Goal: Information Seeking & Learning: Check status

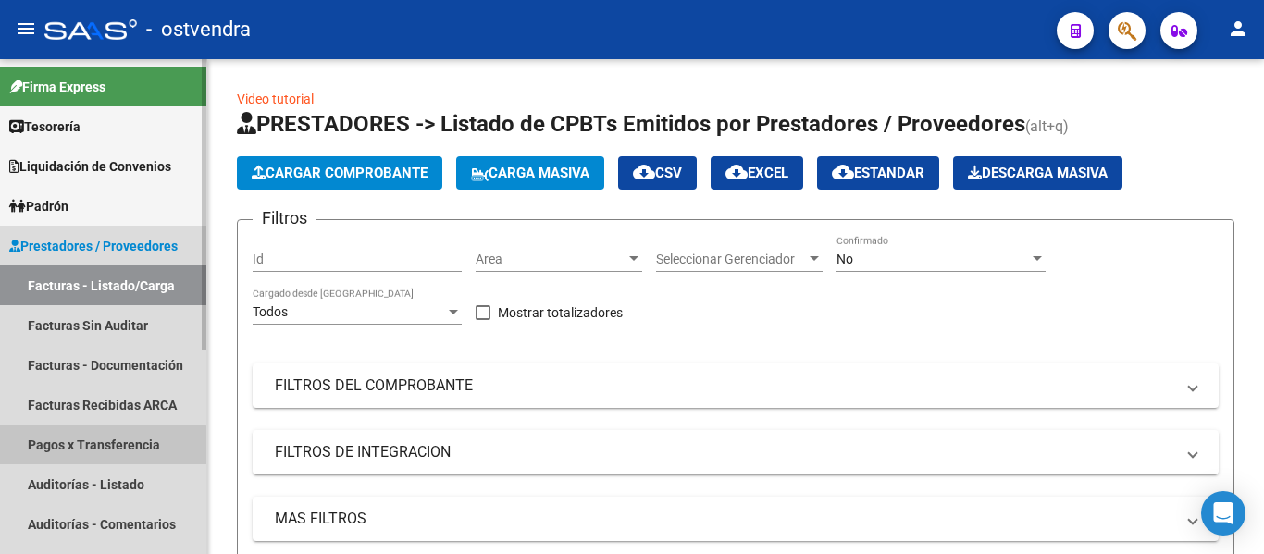
click at [66, 454] on link "Pagos x Transferencia" at bounding box center [103, 445] width 206 height 40
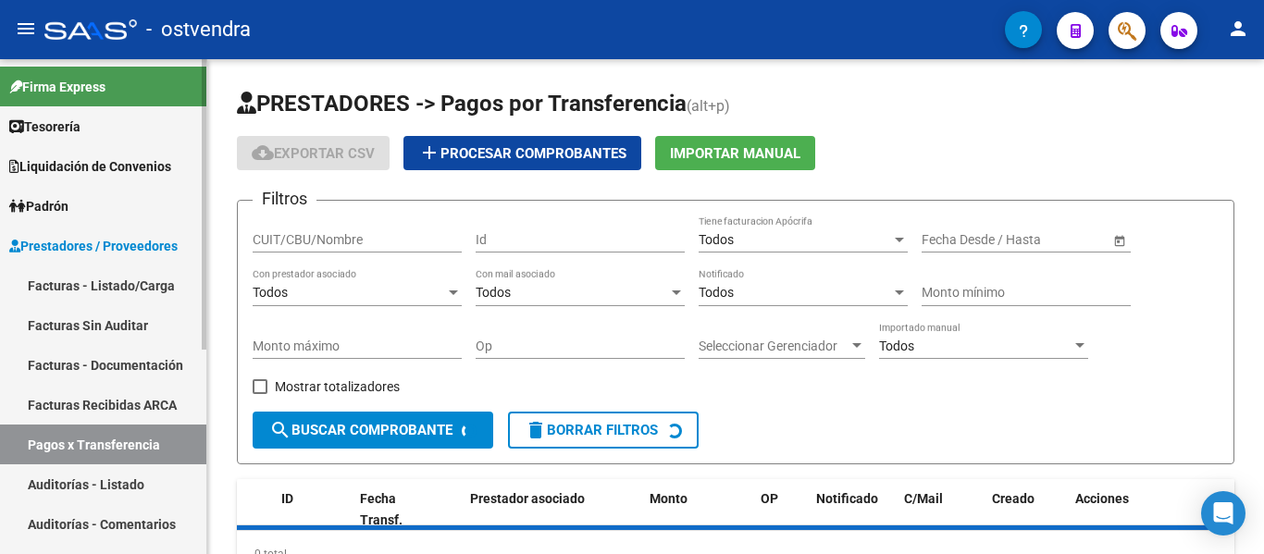
click at [74, 492] on link "Auditorías - Listado" at bounding box center [103, 485] width 206 height 40
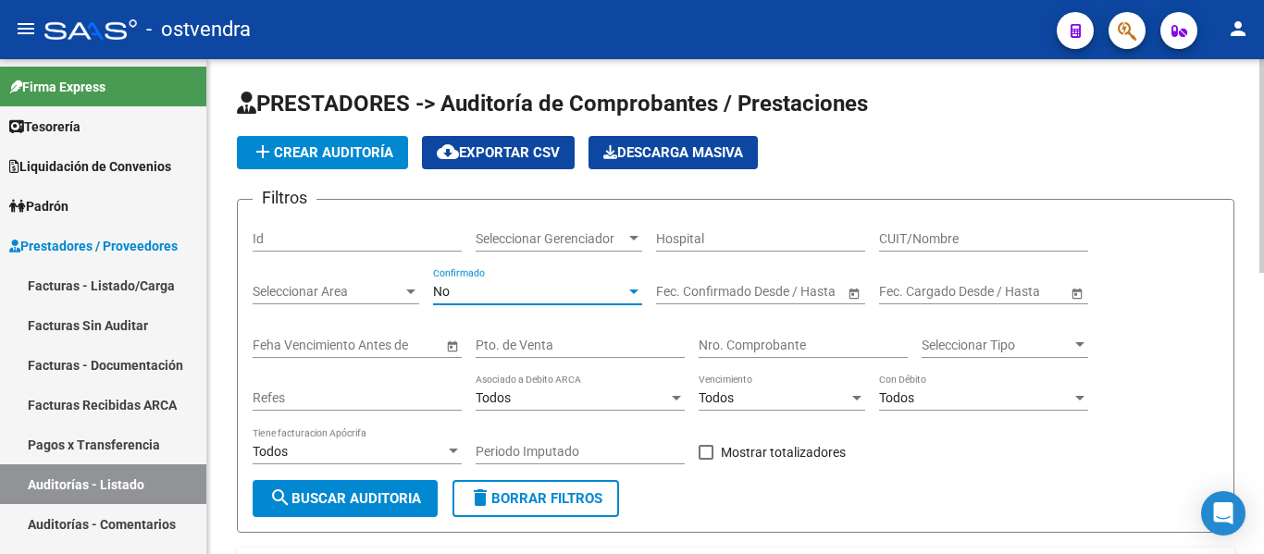
click at [469, 296] on div "No" at bounding box center [529, 292] width 193 height 16
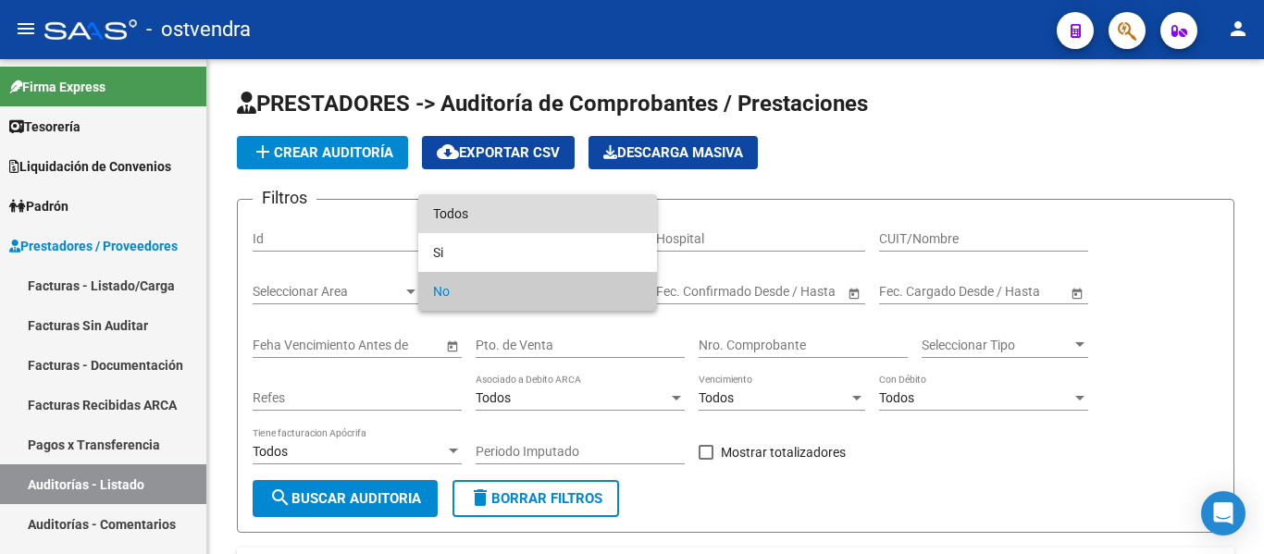
click at [487, 220] on span "Todos" at bounding box center [537, 213] width 209 height 39
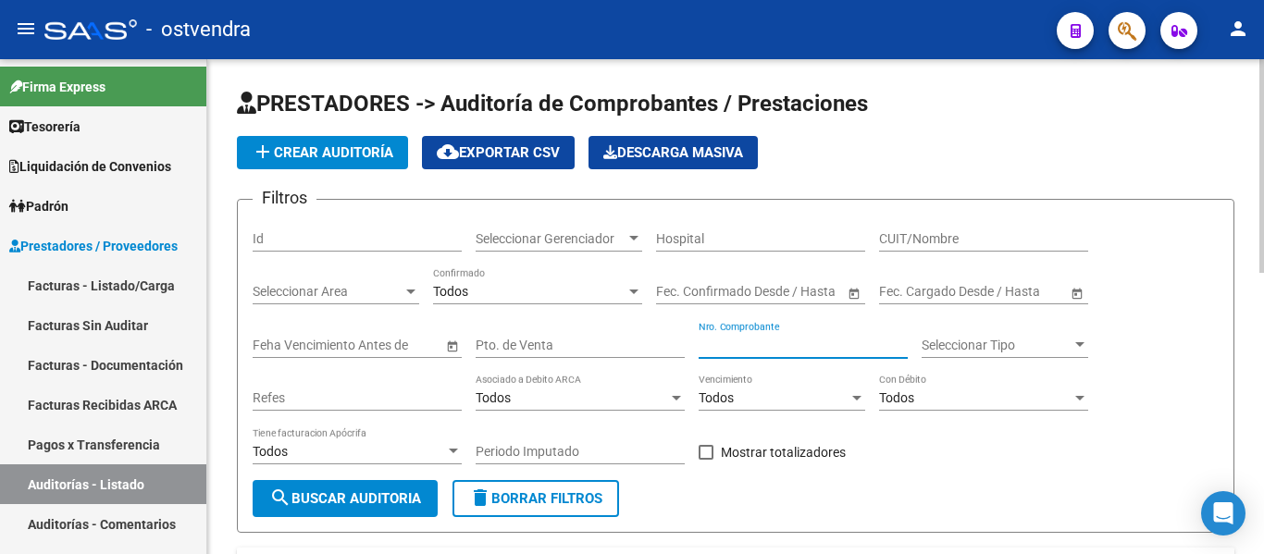
click at [734, 338] on input "Nro. Comprobante" at bounding box center [803, 346] width 209 height 16
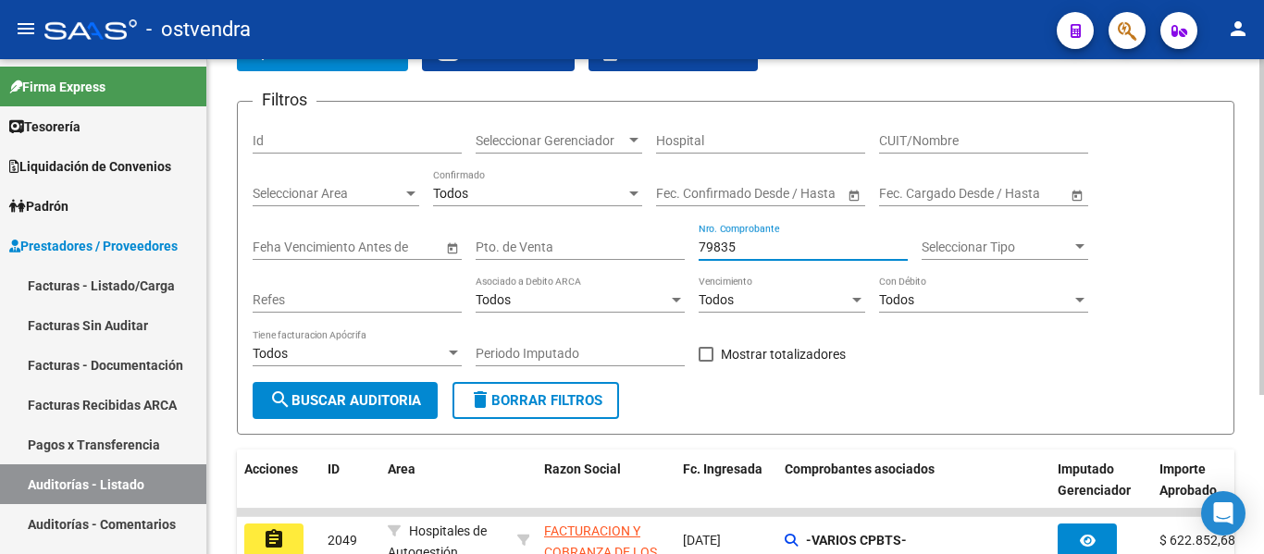
scroll to position [234, 0]
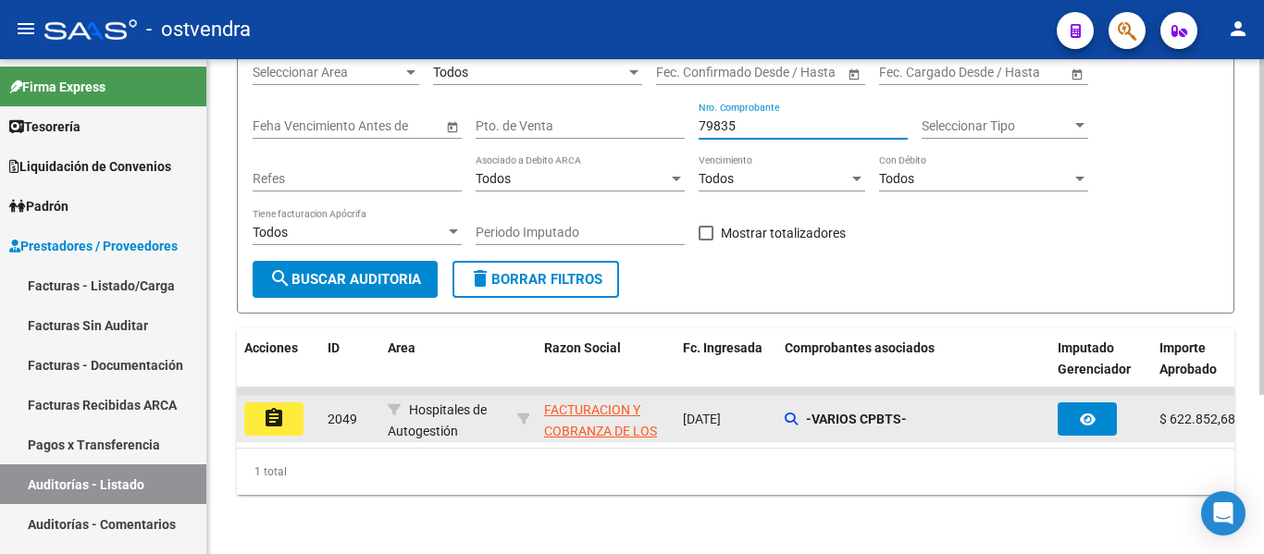
type input "79835"
click at [263, 407] on mat-icon "assignment" at bounding box center [274, 418] width 22 height 22
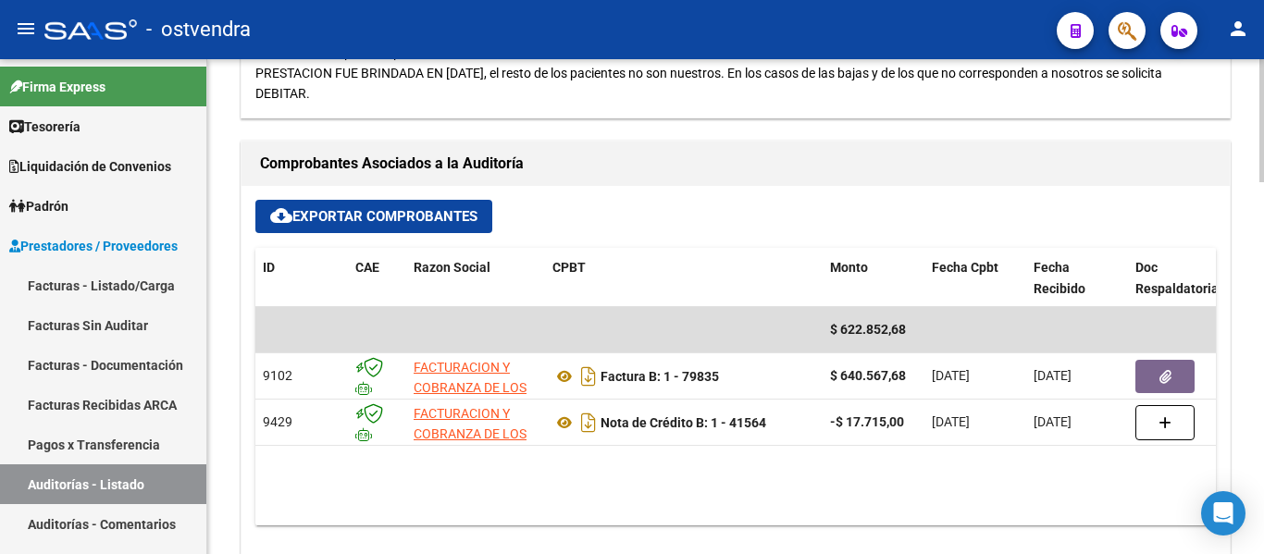
scroll to position [778, 0]
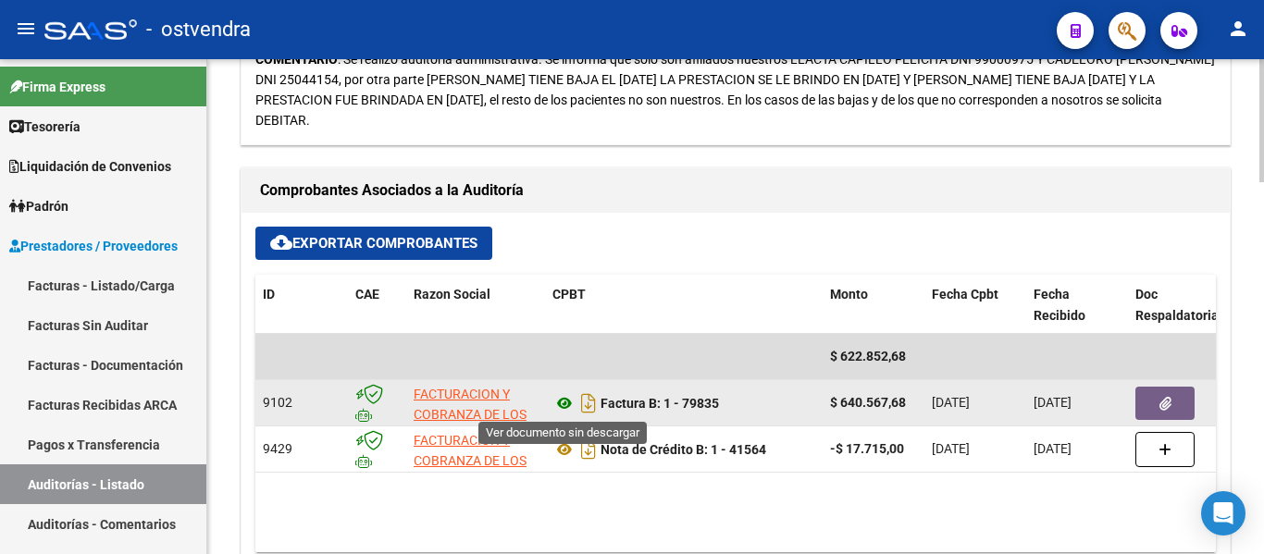
click at [561, 392] on icon at bounding box center [565, 403] width 24 height 22
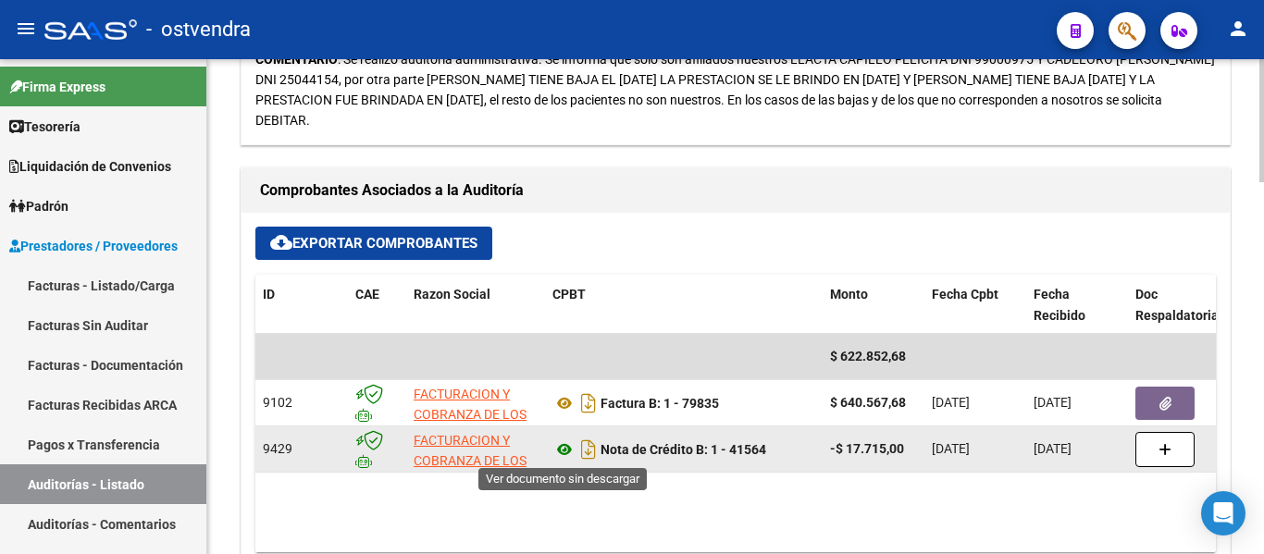
click at [562, 457] on icon at bounding box center [565, 450] width 24 height 22
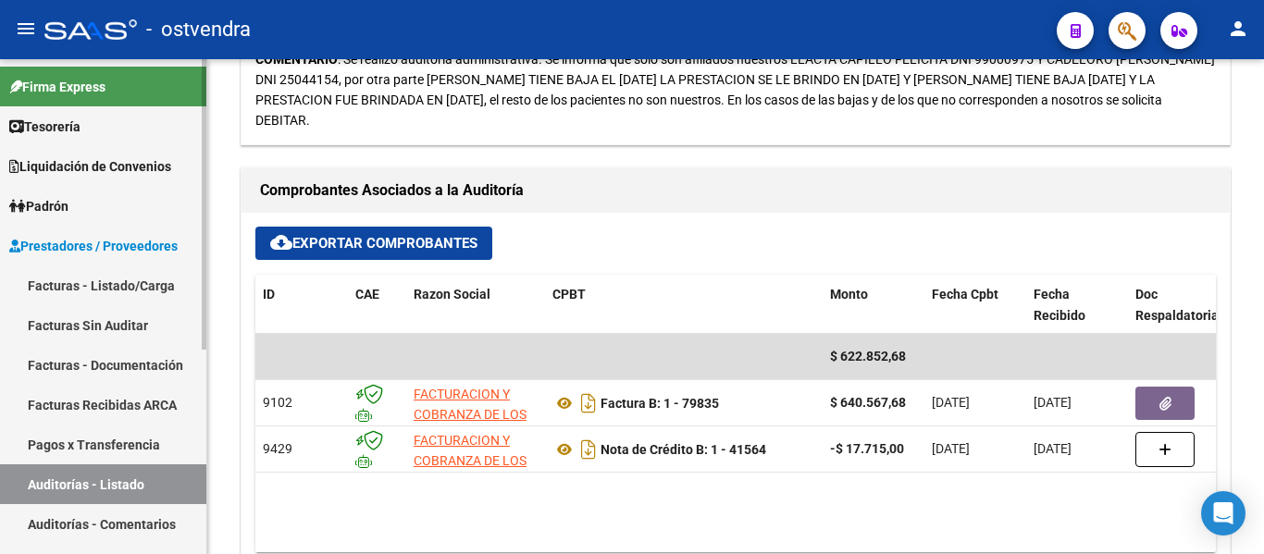
click at [79, 480] on link "Auditorías - Listado" at bounding box center [103, 485] width 206 height 40
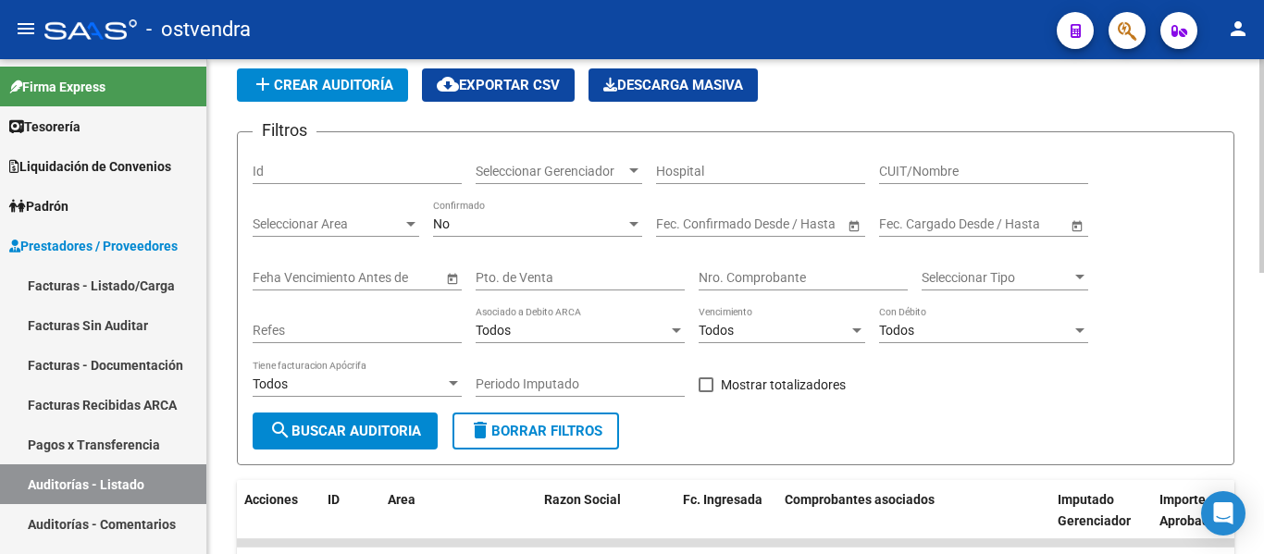
scroll to position [30, 0]
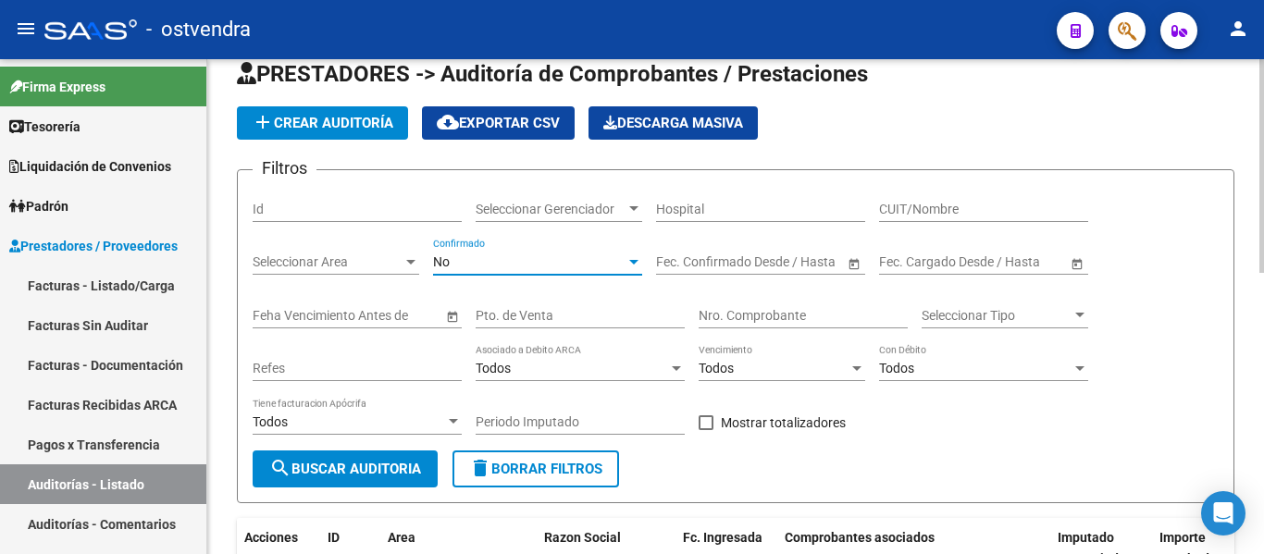
click at [458, 264] on div "No" at bounding box center [529, 263] width 193 height 16
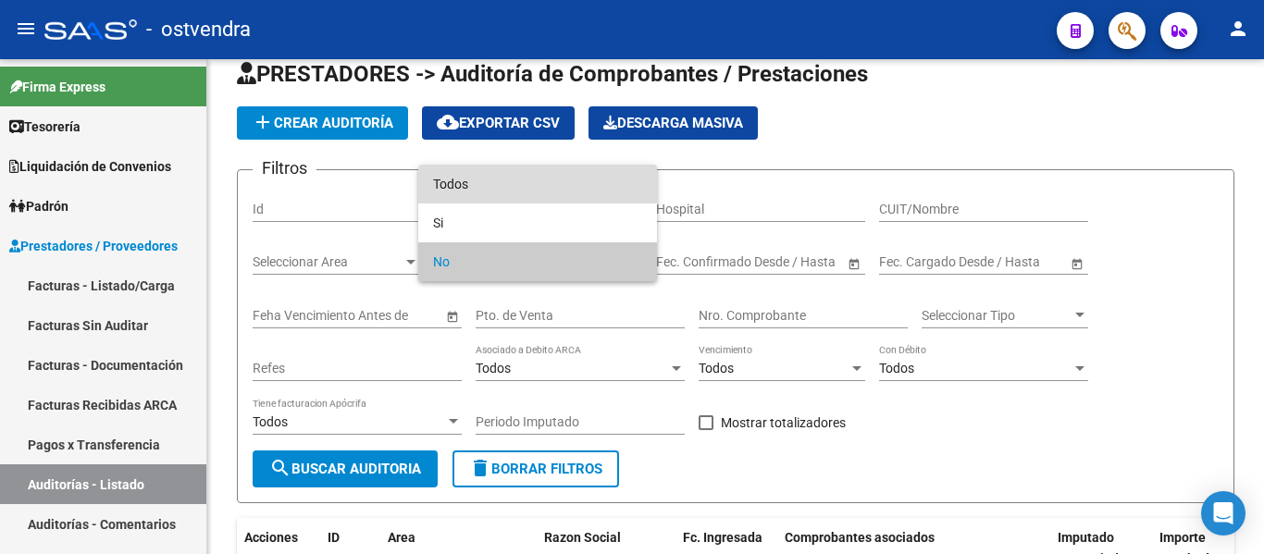
click at [432, 184] on mat-option "Todos" at bounding box center [537, 184] width 239 height 39
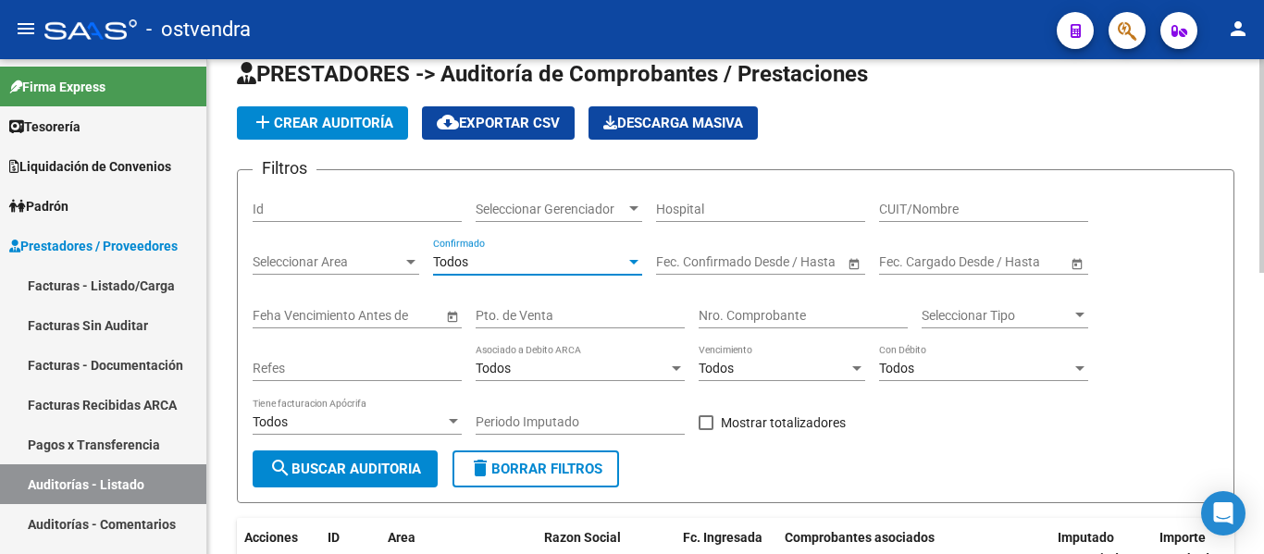
click at [774, 308] on input "Nro. Comprobante" at bounding box center [803, 316] width 209 height 16
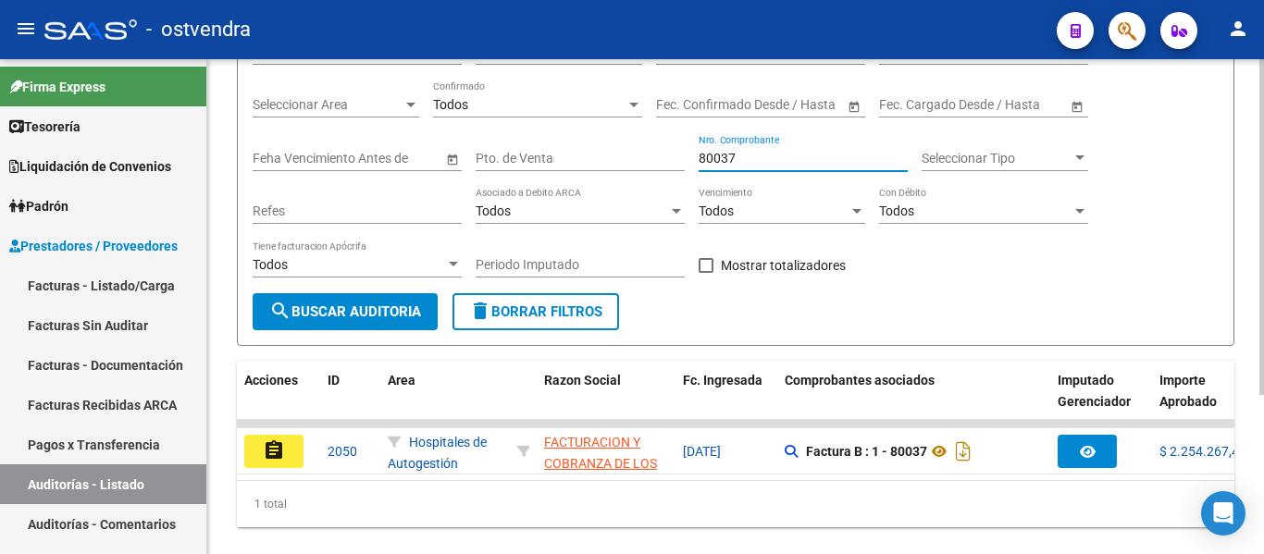
scroll to position [234, 0]
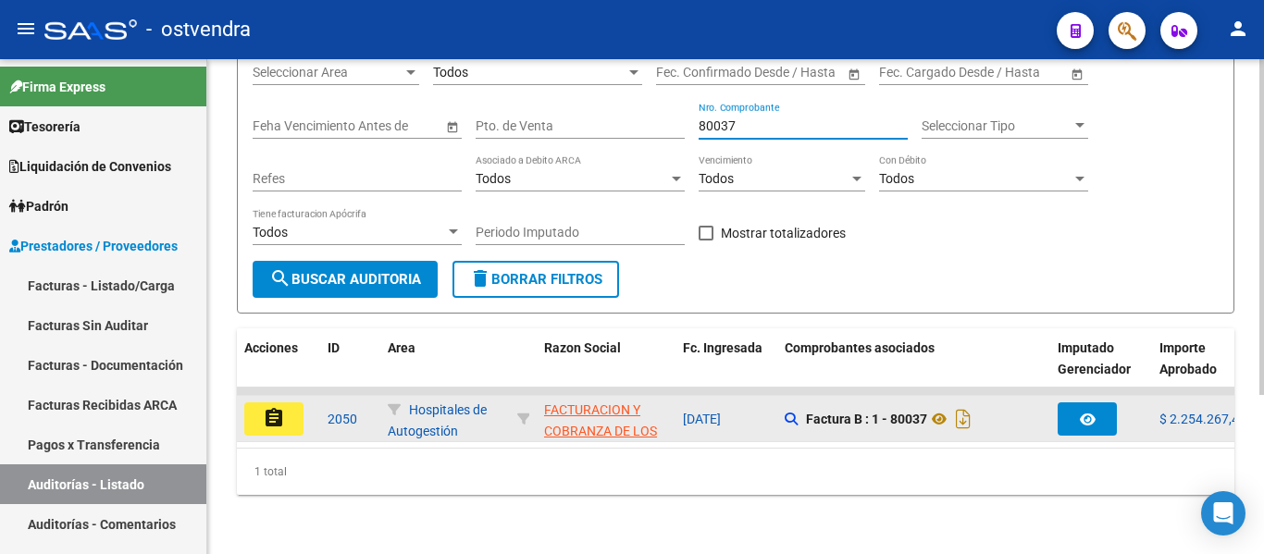
type input "80037"
click at [277, 411] on mat-icon "assignment" at bounding box center [274, 418] width 22 height 22
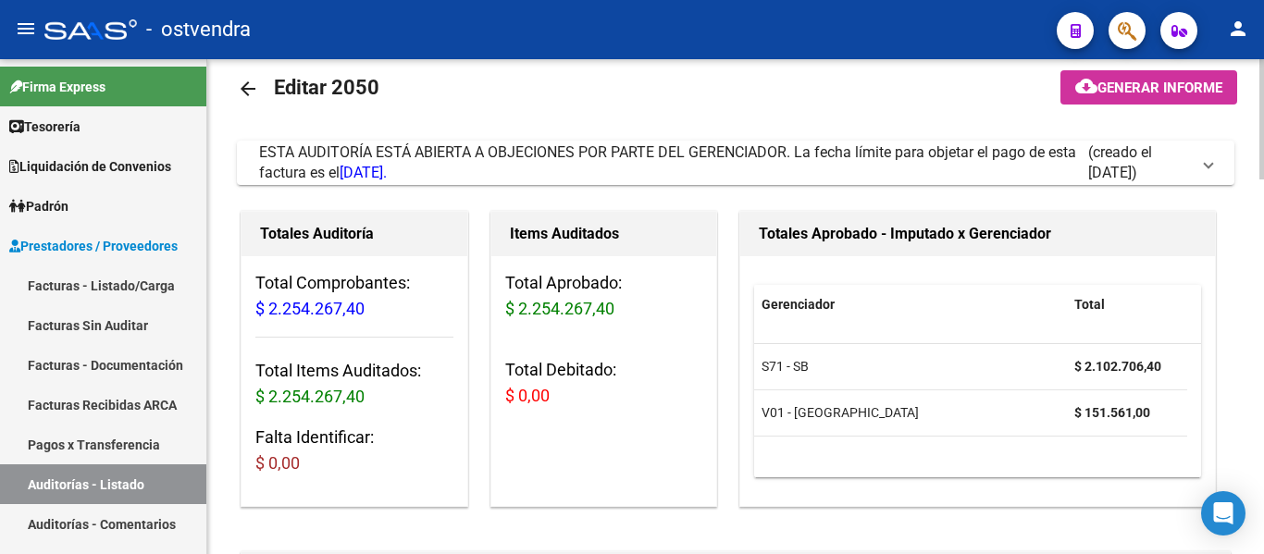
scroll to position [29, 0]
click at [460, 180] on div "ESTA AUDITORÍA ESTÁ ABIERTA A OBJECIONES POR PARTE DEL GERENCIADOR. La fecha lí…" at bounding box center [673, 163] width 829 height 41
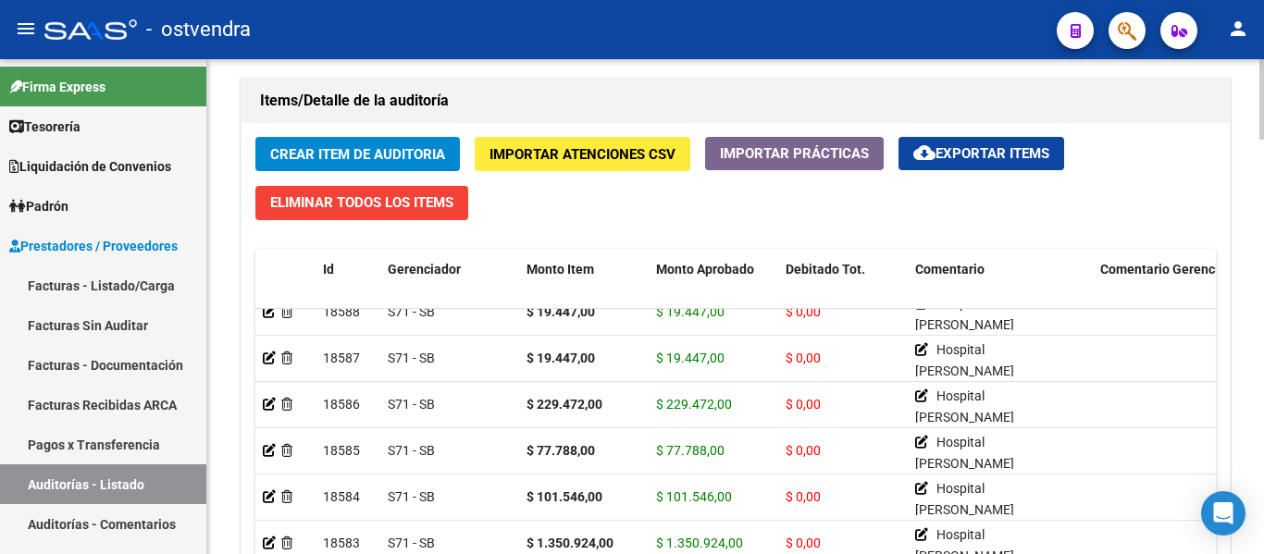
scroll to position [2317, 0]
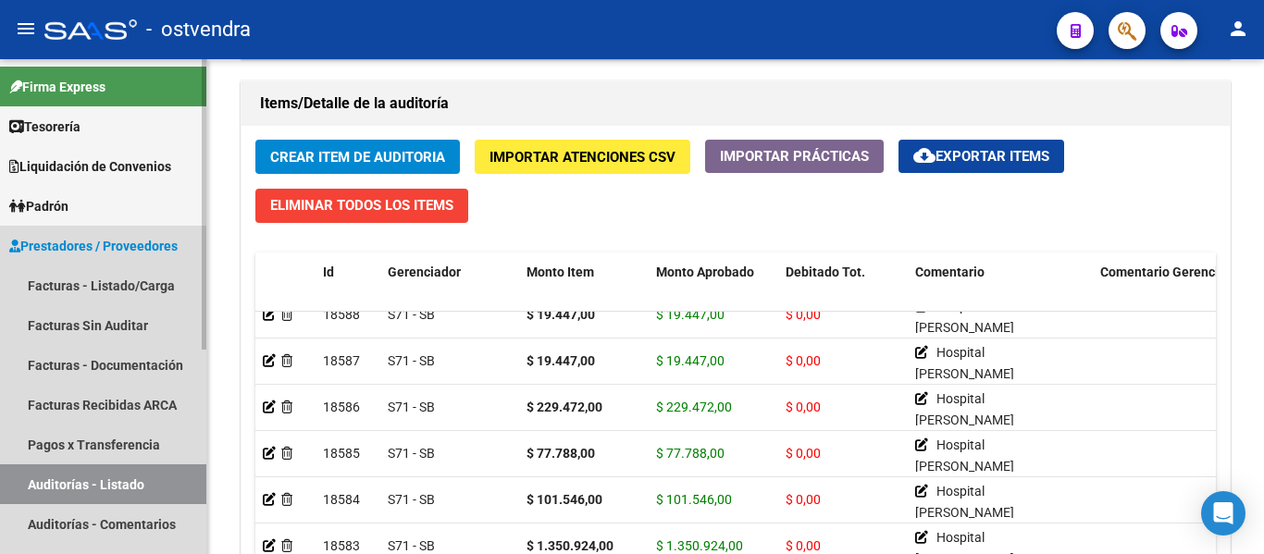
click at [97, 467] on link "Auditorías - Listado" at bounding box center [103, 485] width 206 height 40
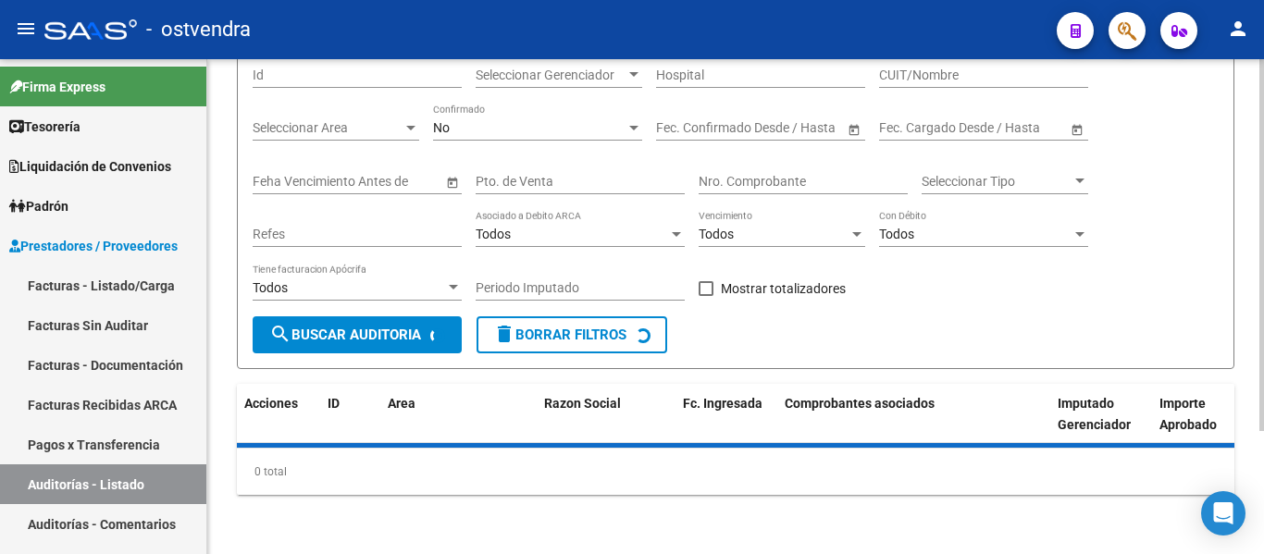
scroll to position [164, 0]
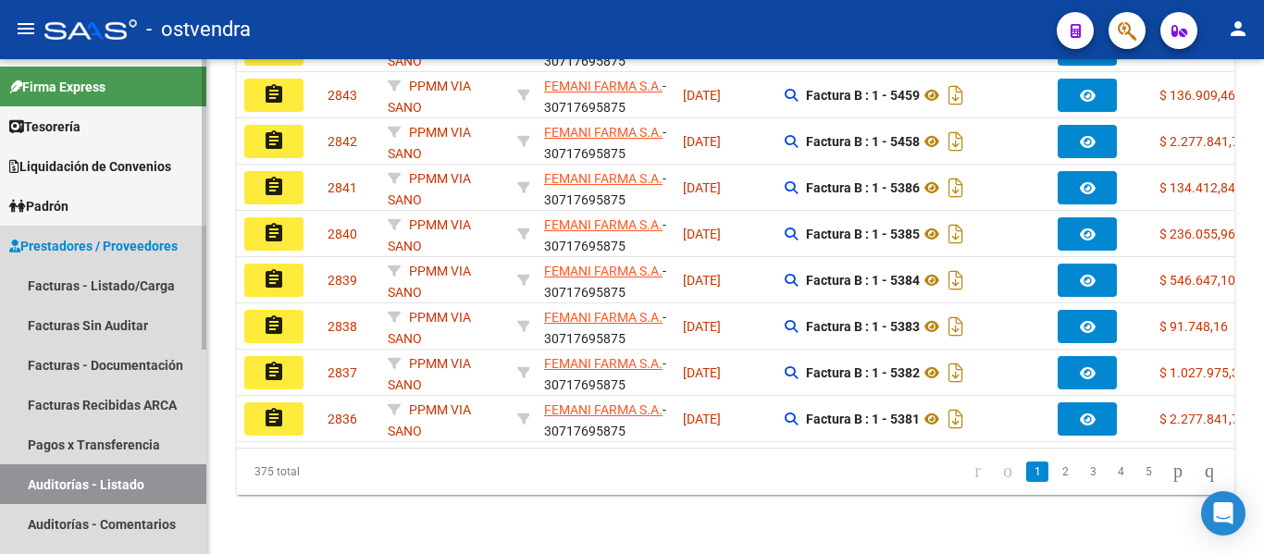
click at [93, 482] on link "Auditorías - Listado" at bounding box center [103, 485] width 206 height 40
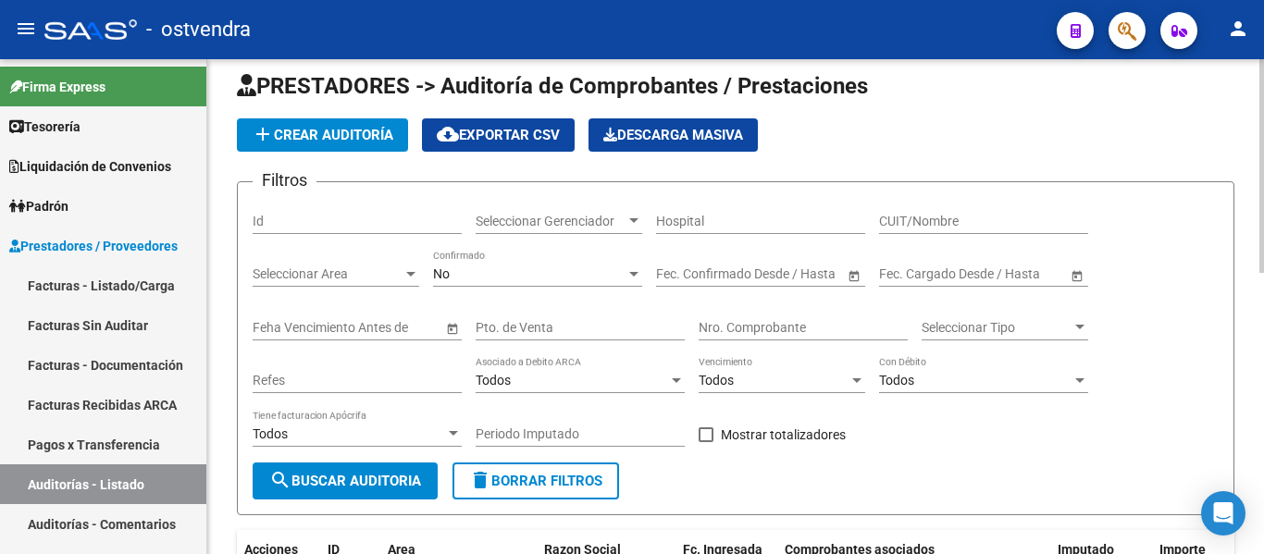
scroll to position [0, 0]
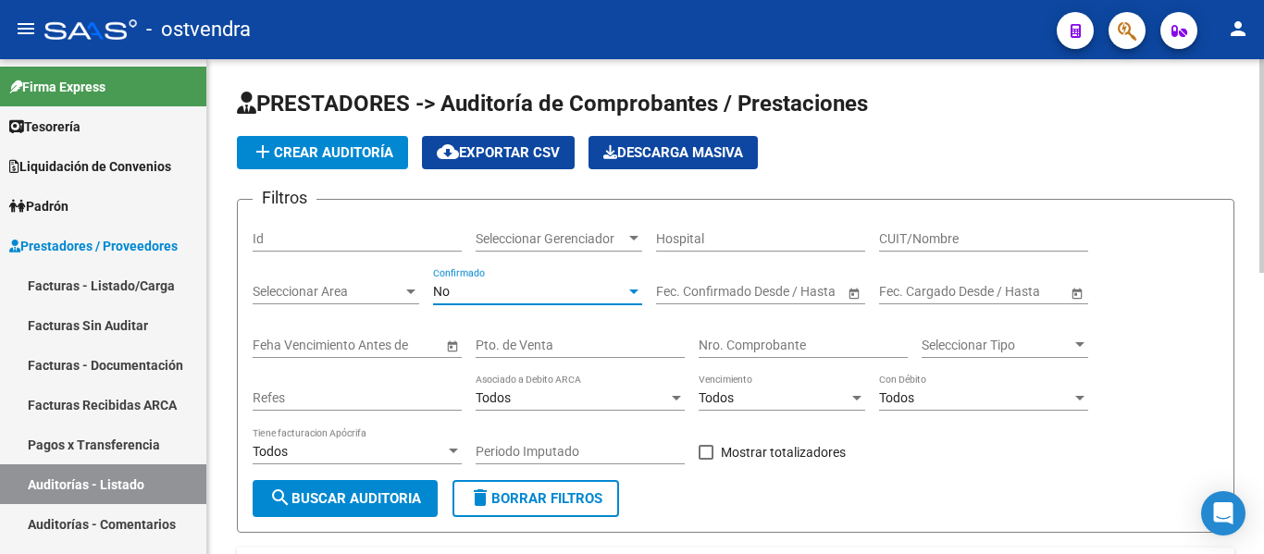
click at [441, 284] on span "No" at bounding box center [441, 291] width 17 height 15
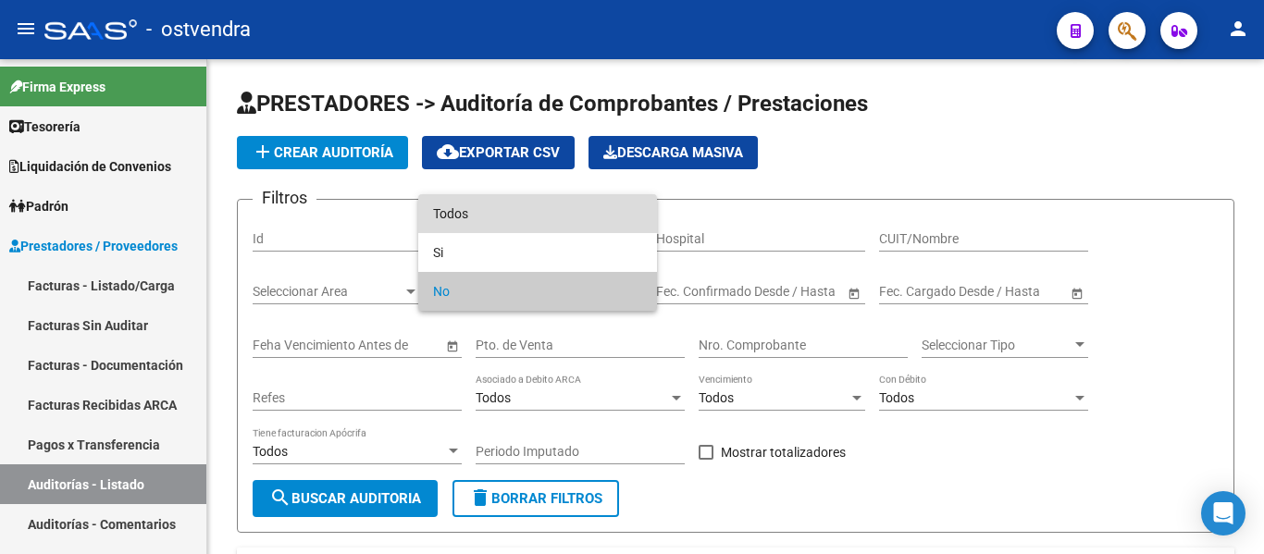
click at [442, 226] on span "Todos" at bounding box center [537, 213] width 209 height 39
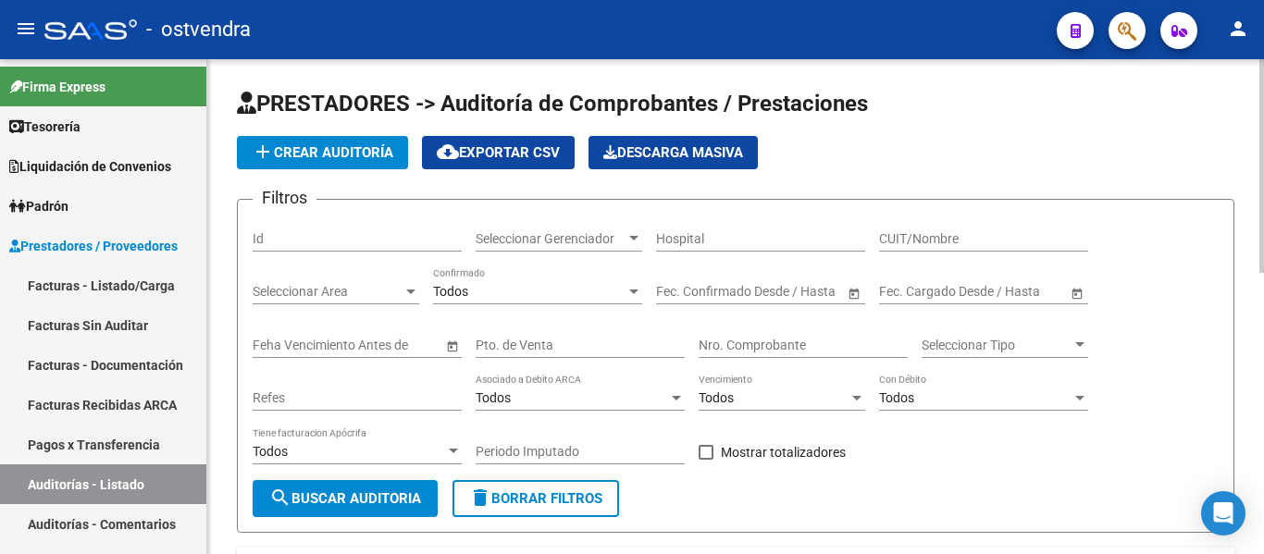
click at [719, 327] on div "Nro. Comprobante" at bounding box center [803, 339] width 209 height 37
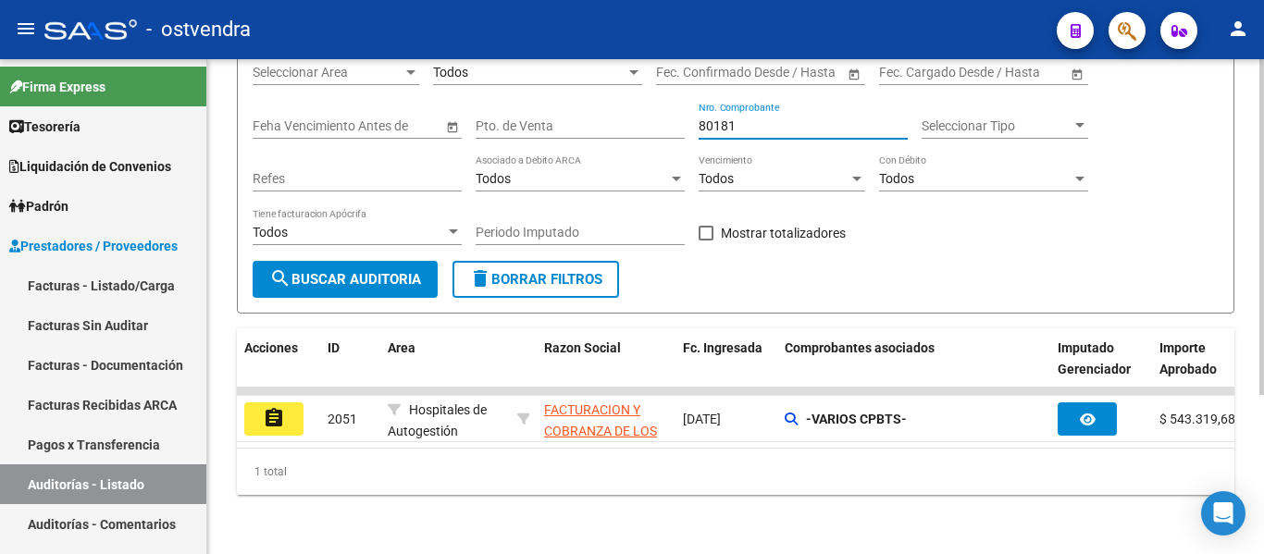
scroll to position [234, 0]
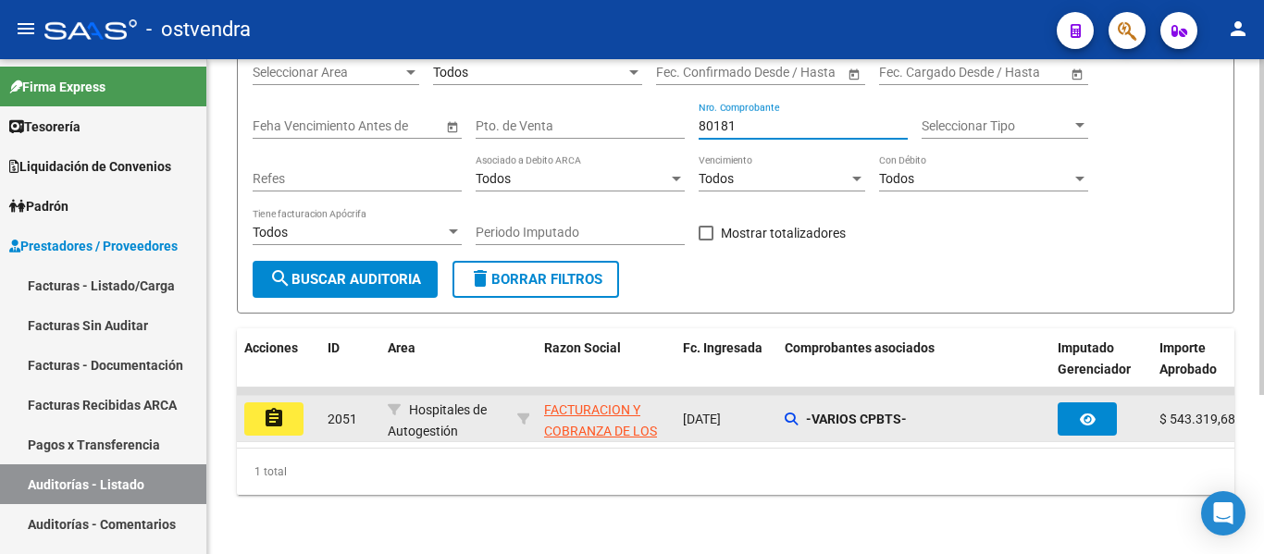
type input "80181"
click at [272, 407] on mat-icon "assignment" at bounding box center [274, 418] width 22 height 22
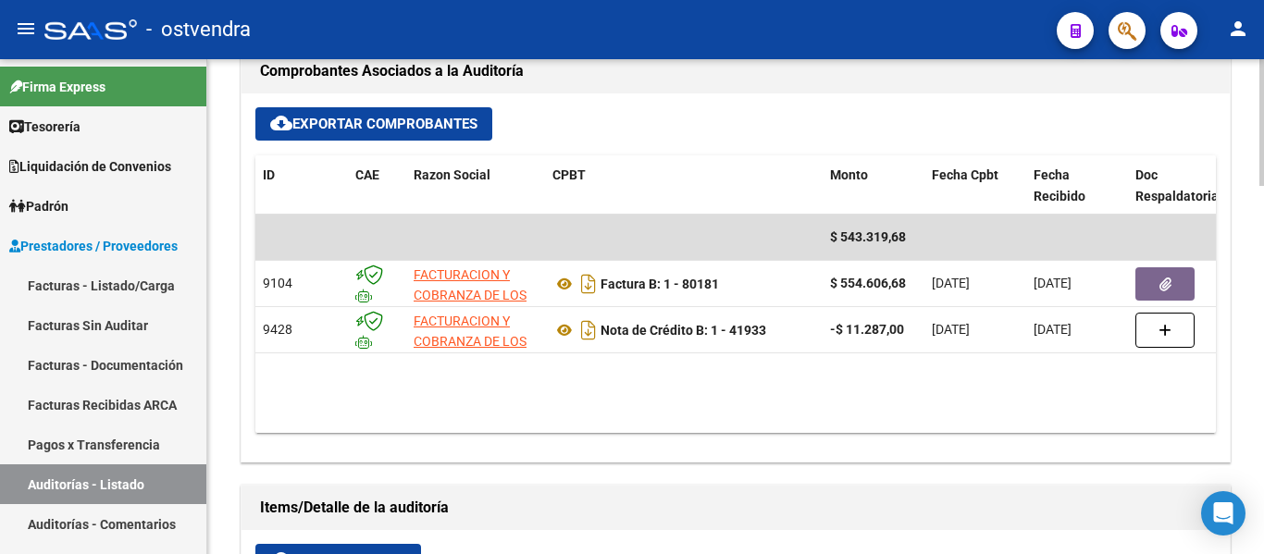
scroll to position [836, 0]
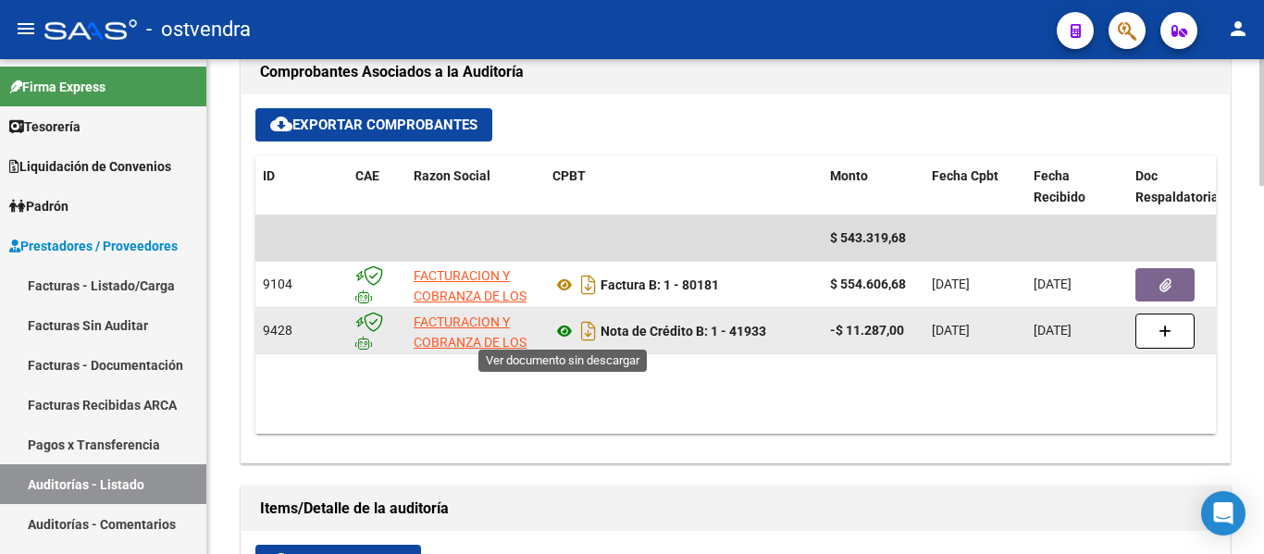
click at [562, 331] on icon at bounding box center [565, 331] width 24 height 22
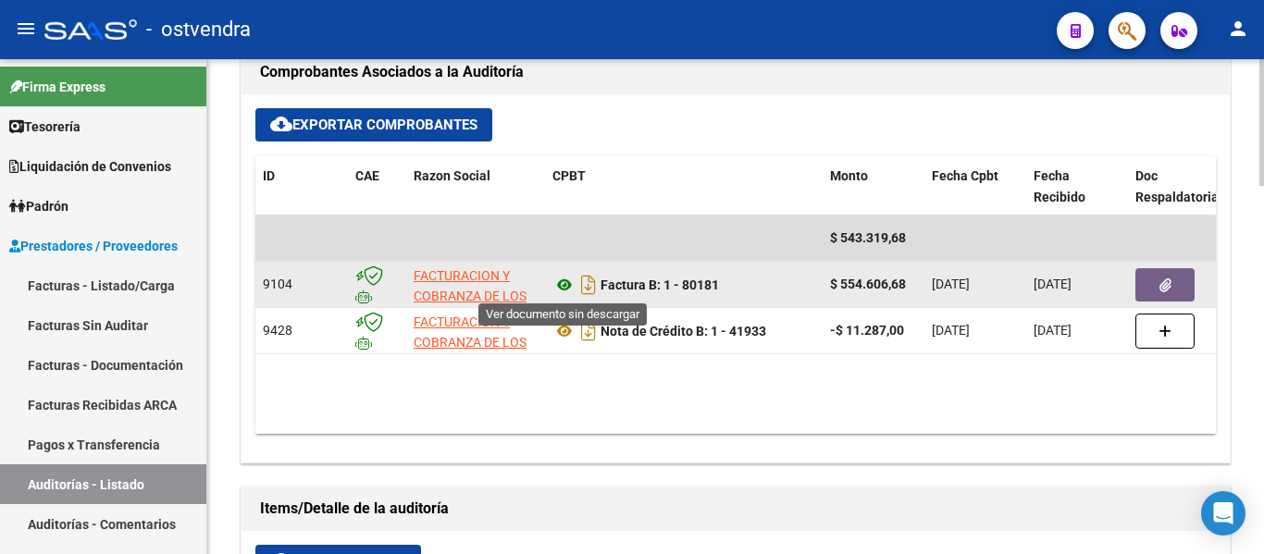
click at [566, 277] on icon at bounding box center [565, 285] width 24 height 22
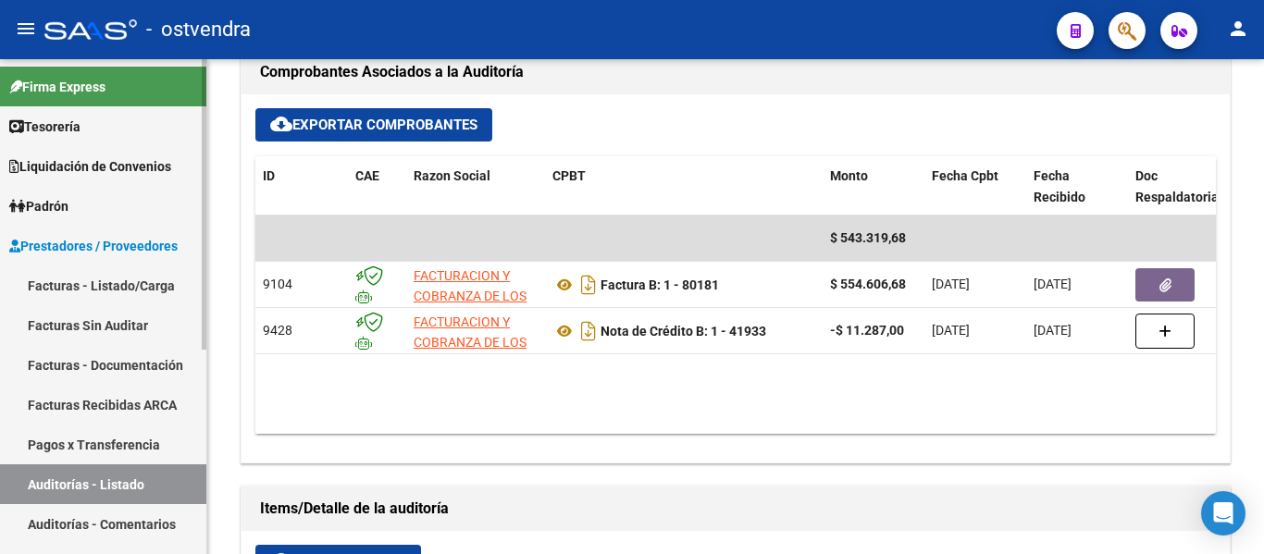
click at [61, 307] on link "Facturas Sin Auditar" at bounding box center [103, 325] width 206 height 40
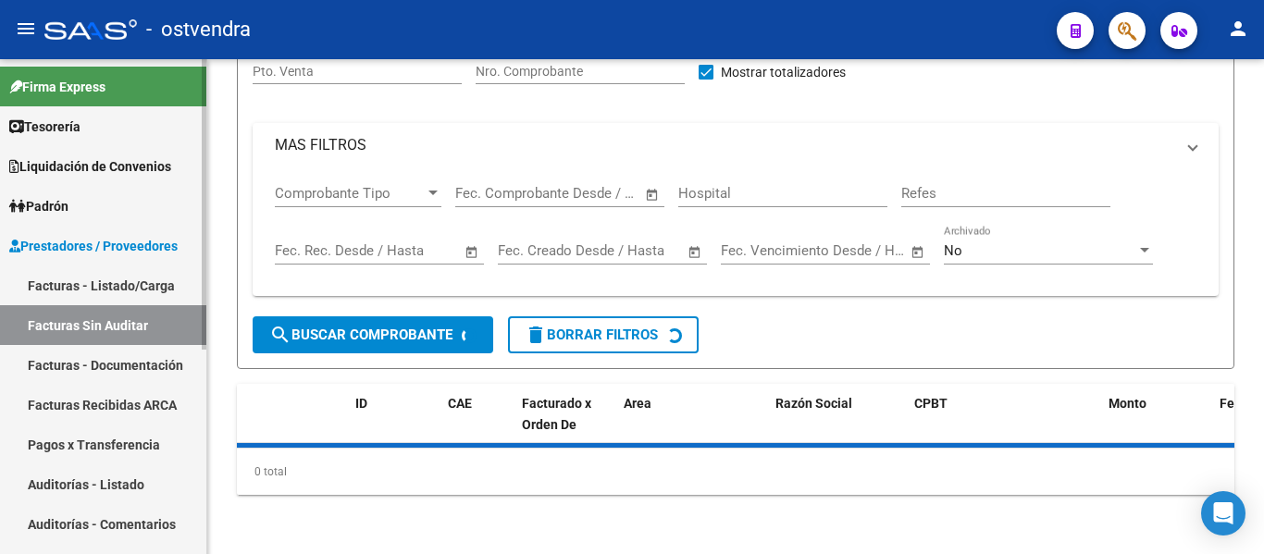
scroll to position [92, 0]
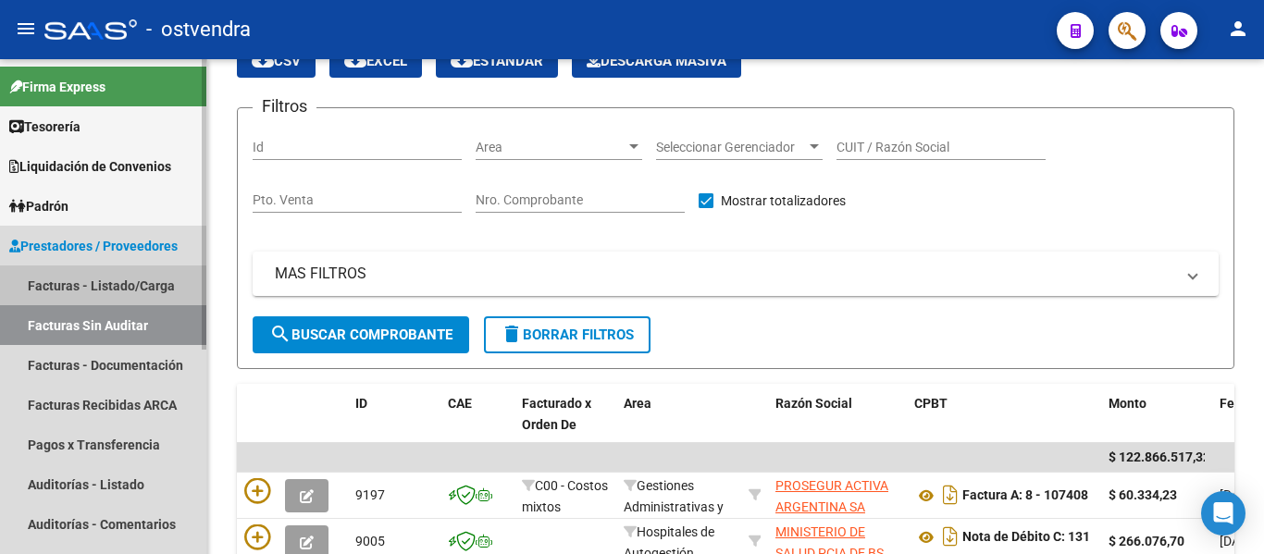
click at [52, 294] on link "Facturas - Listado/Carga" at bounding box center [103, 286] width 206 height 40
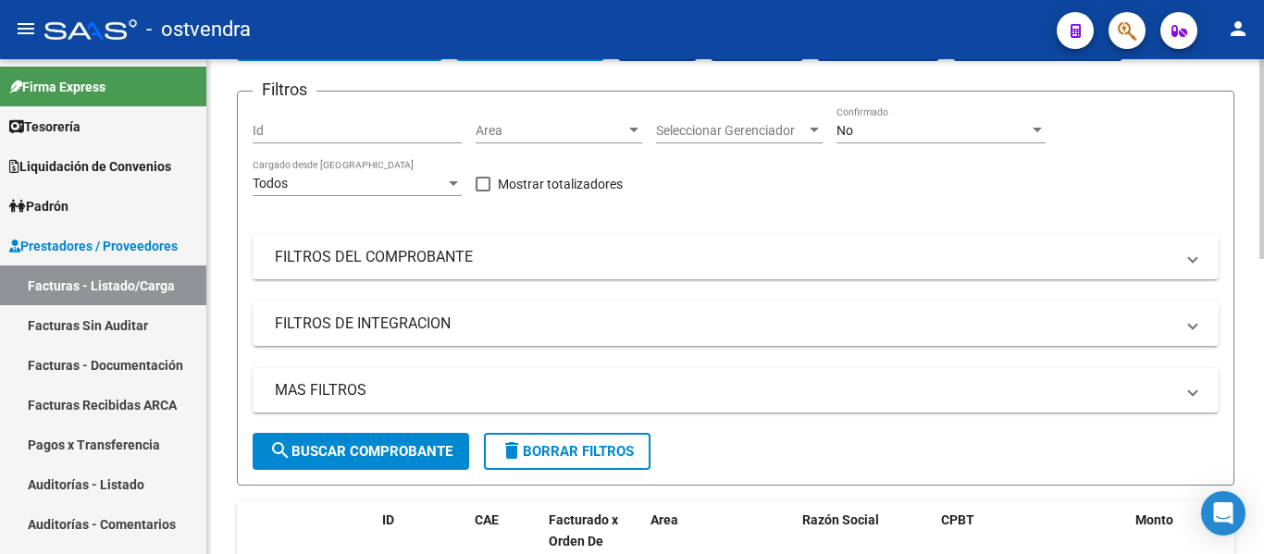
scroll to position [130, 0]
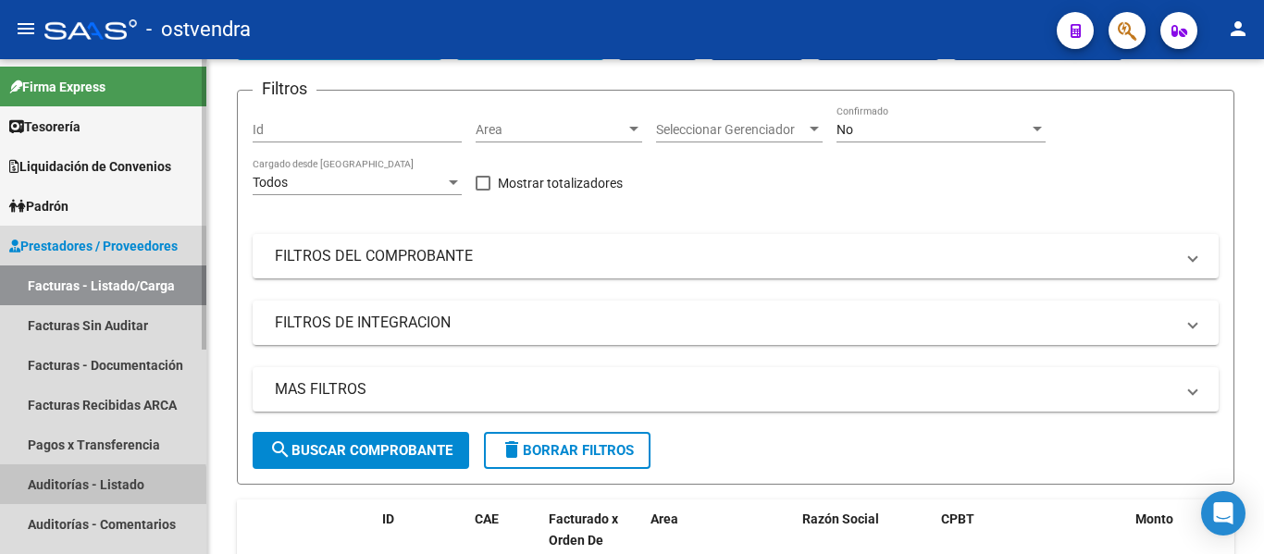
click at [81, 493] on link "Auditorías - Listado" at bounding box center [103, 485] width 206 height 40
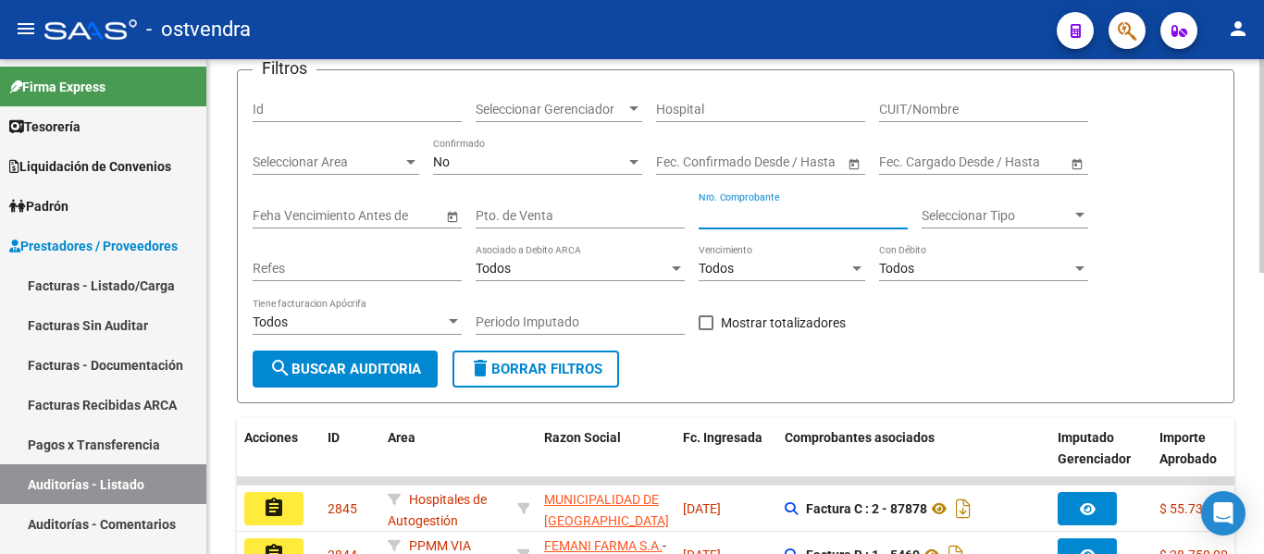
click at [746, 212] on input "Nro. Comprobante" at bounding box center [803, 216] width 209 height 16
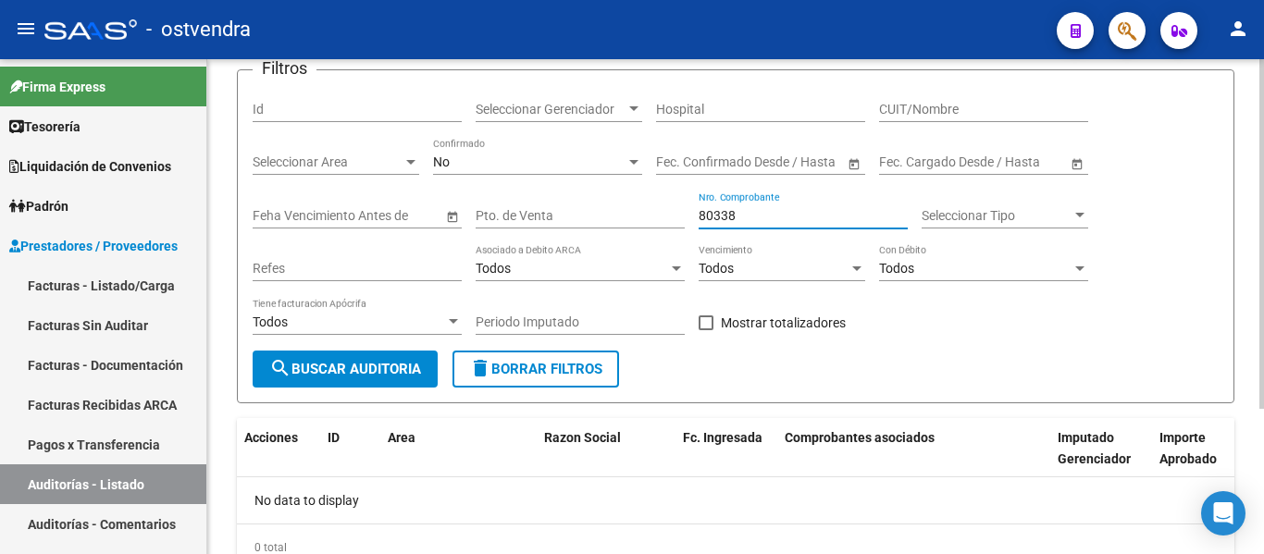
scroll to position [205, 0]
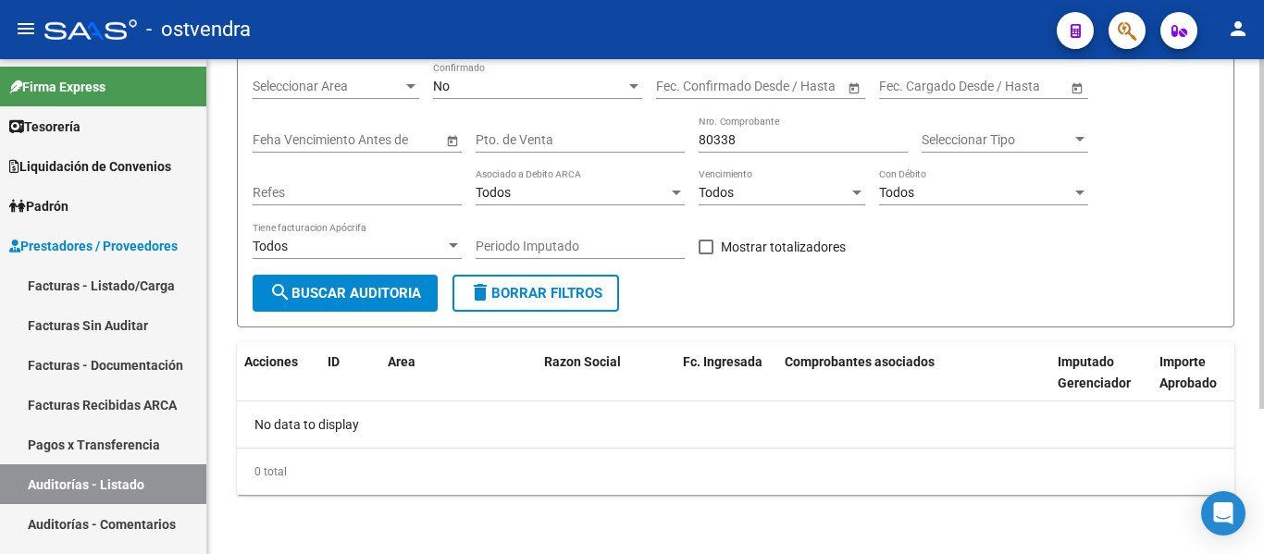
click at [524, 83] on div "No" at bounding box center [529, 87] width 193 height 16
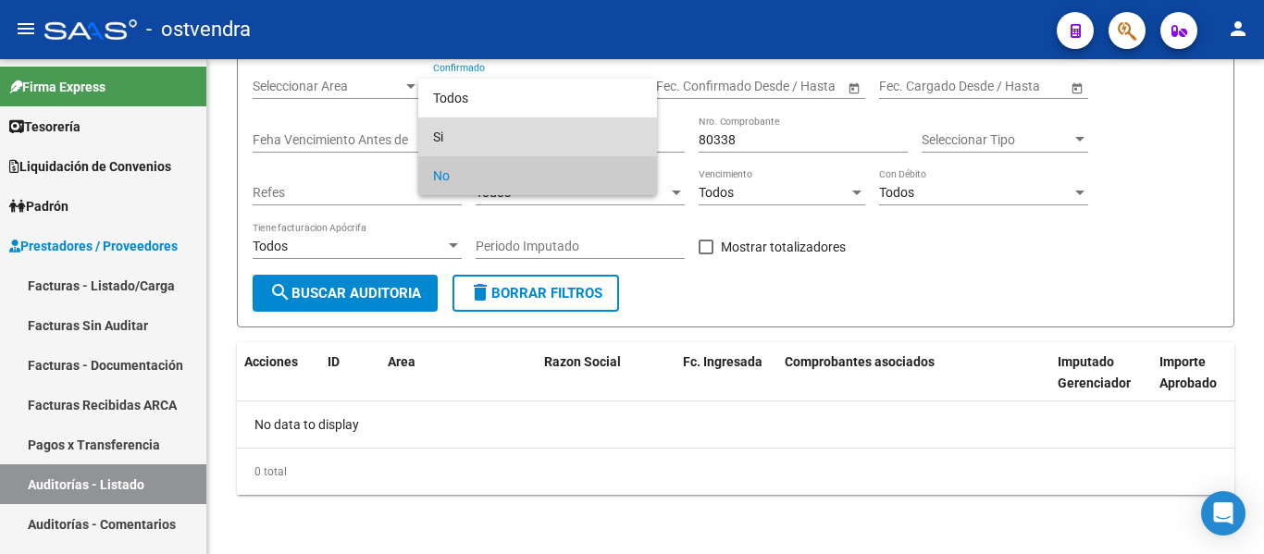
click at [505, 118] on span "Si" at bounding box center [537, 137] width 209 height 39
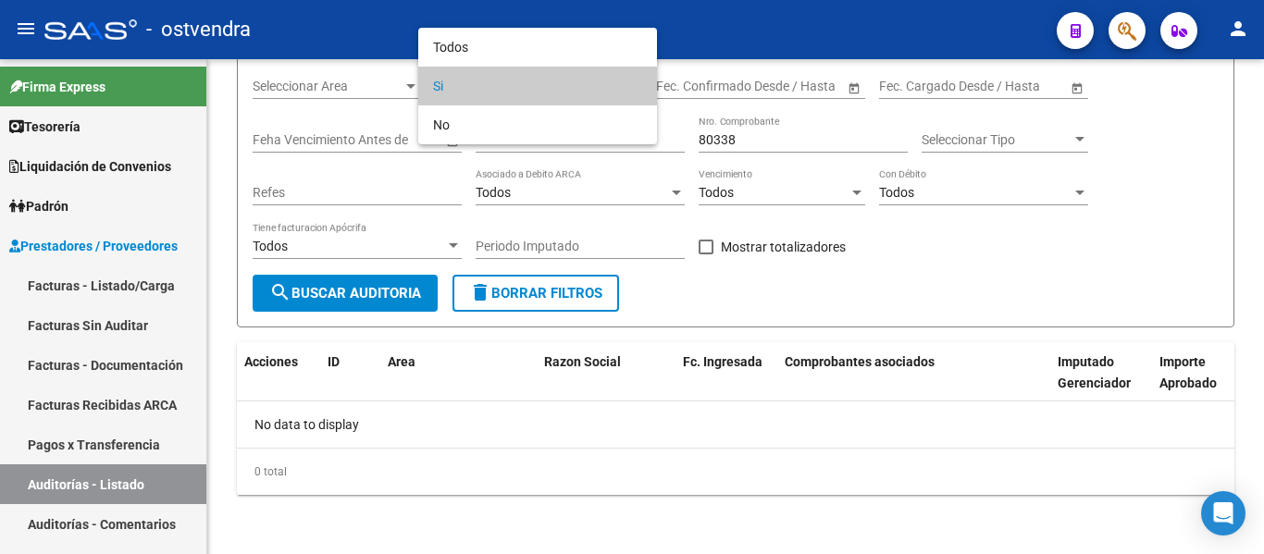
click at [766, 131] on div at bounding box center [632, 277] width 1264 height 554
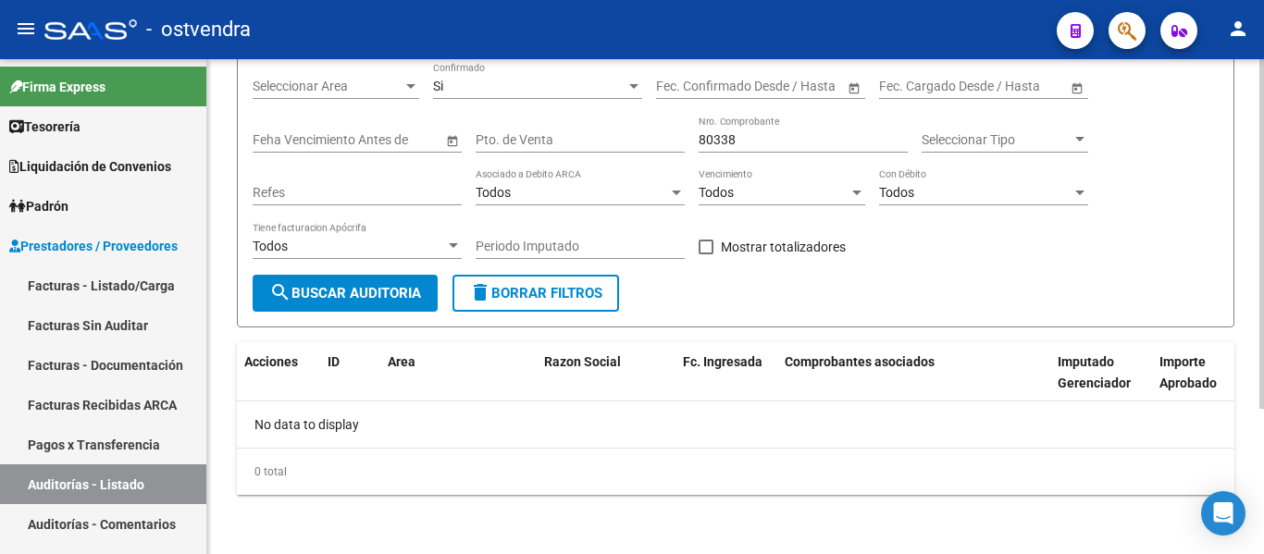
click at [724, 153] on div "80338 Nro. Comprobante" at bounding box center [803, 142] width 209 height 53
click at [736, 137] on input "80338" at bounding box center [803, 140] width 209 height 16
type input "80339"
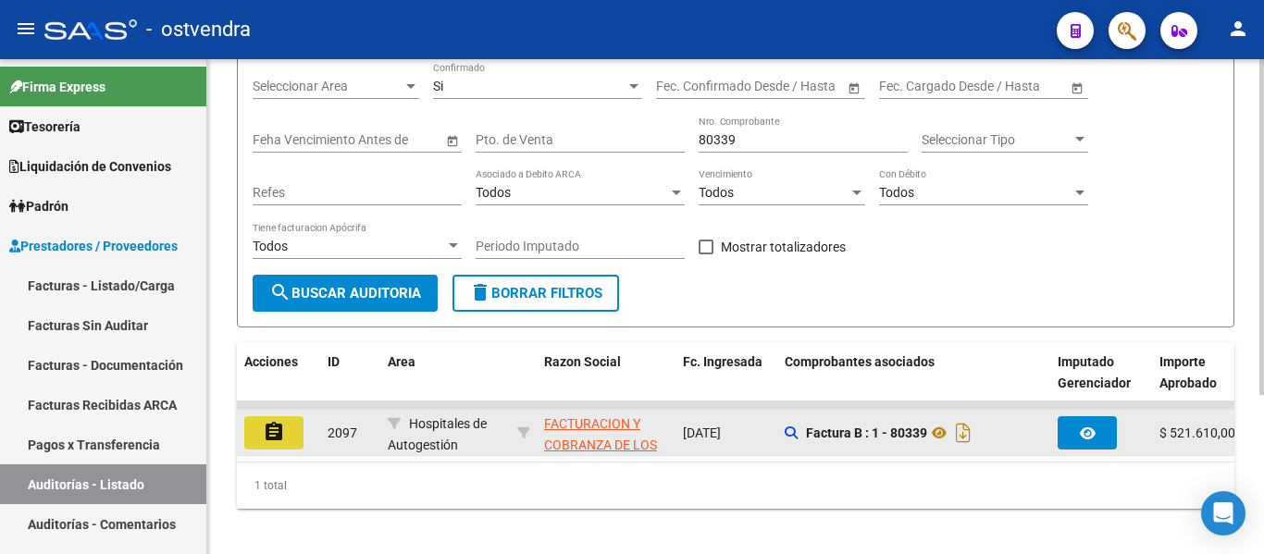
click at [266, 445] on button "assignment" at bounding box center [273, 433] width 59 height 33
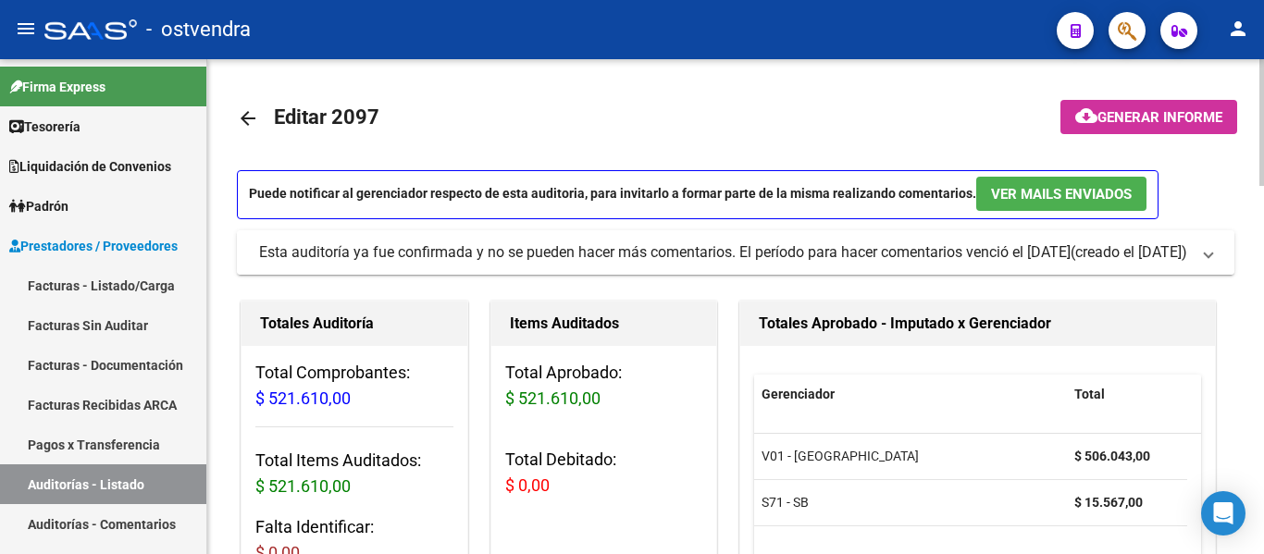
click at [311, 252] on div "Esta auditoría ya fue confirmada y no se pueden hacer más comentarios. El perío…" at bounding box center [665, 253] width 812 height 20
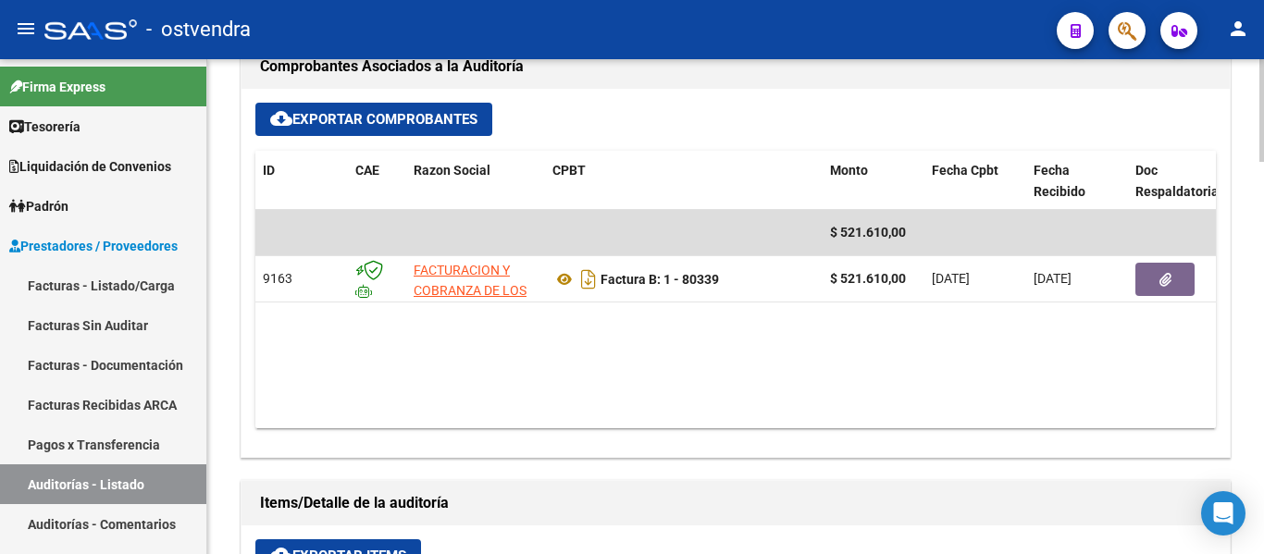
scroll to position [1294, 0]
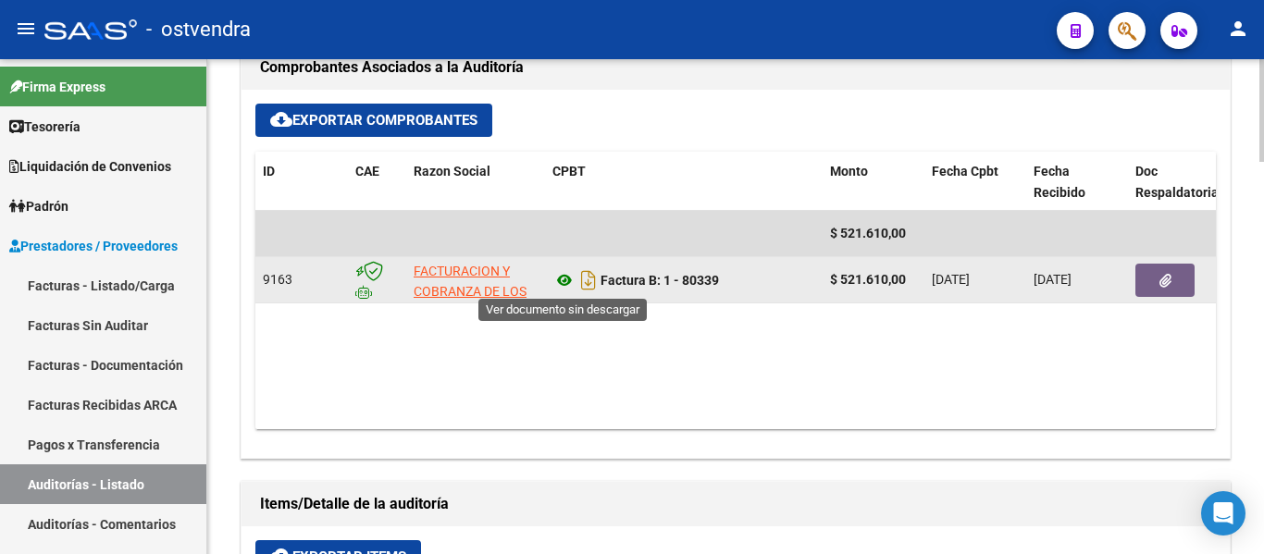
click at [555, 274] on icon at bounding box center [565, 280] width 24 height 22
